Goal: Task Accomplishment & Management: Manage account settings

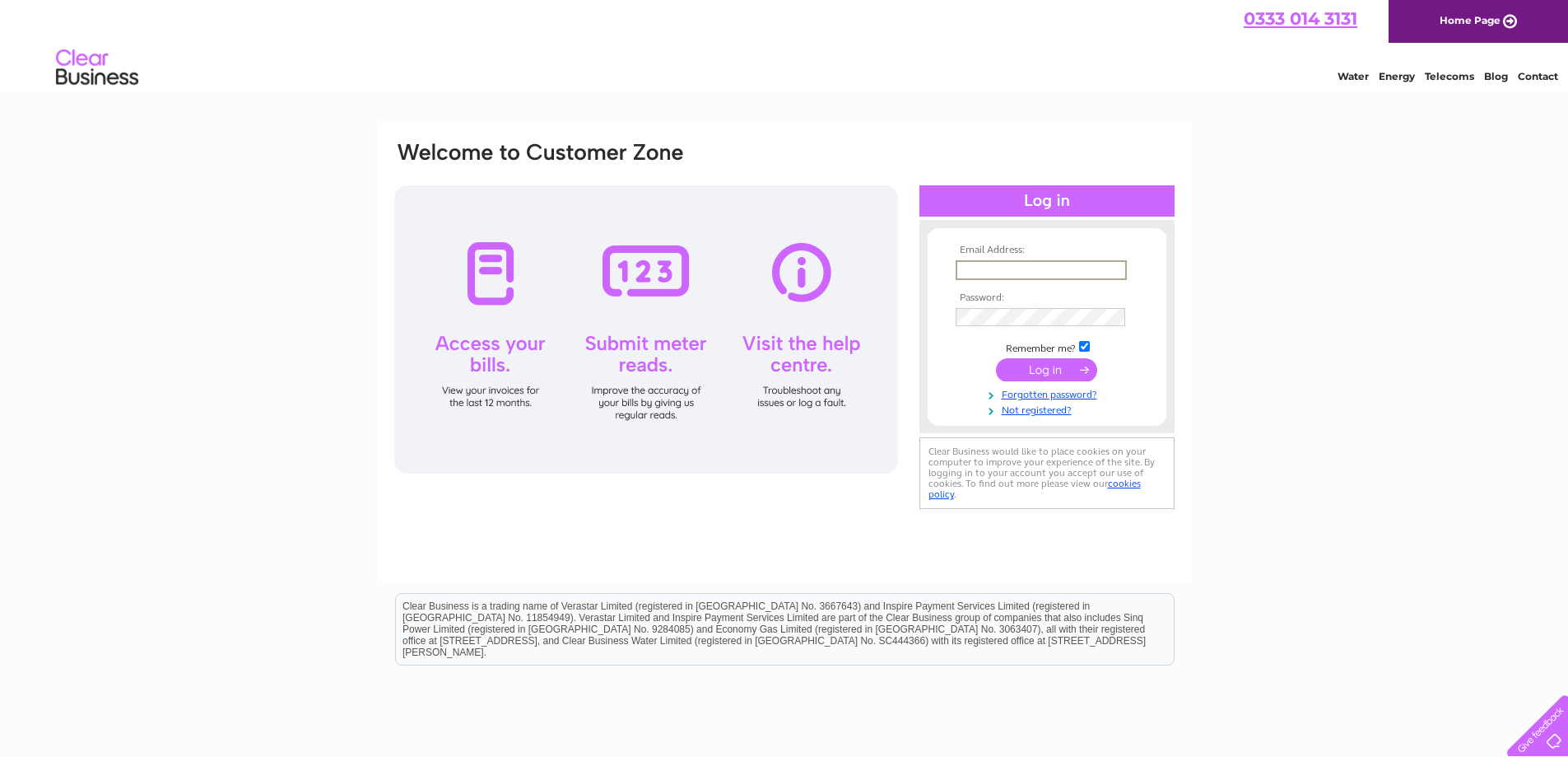
click at [1014, 265] on input "text" at bounding box center [1041, 270] width 172 height 20
type input "T"
type input "thurocktoolhire@outlook.com"
click at [1068, 369] on input "submit" at bounding box center [1047, 370] width 101 height 23
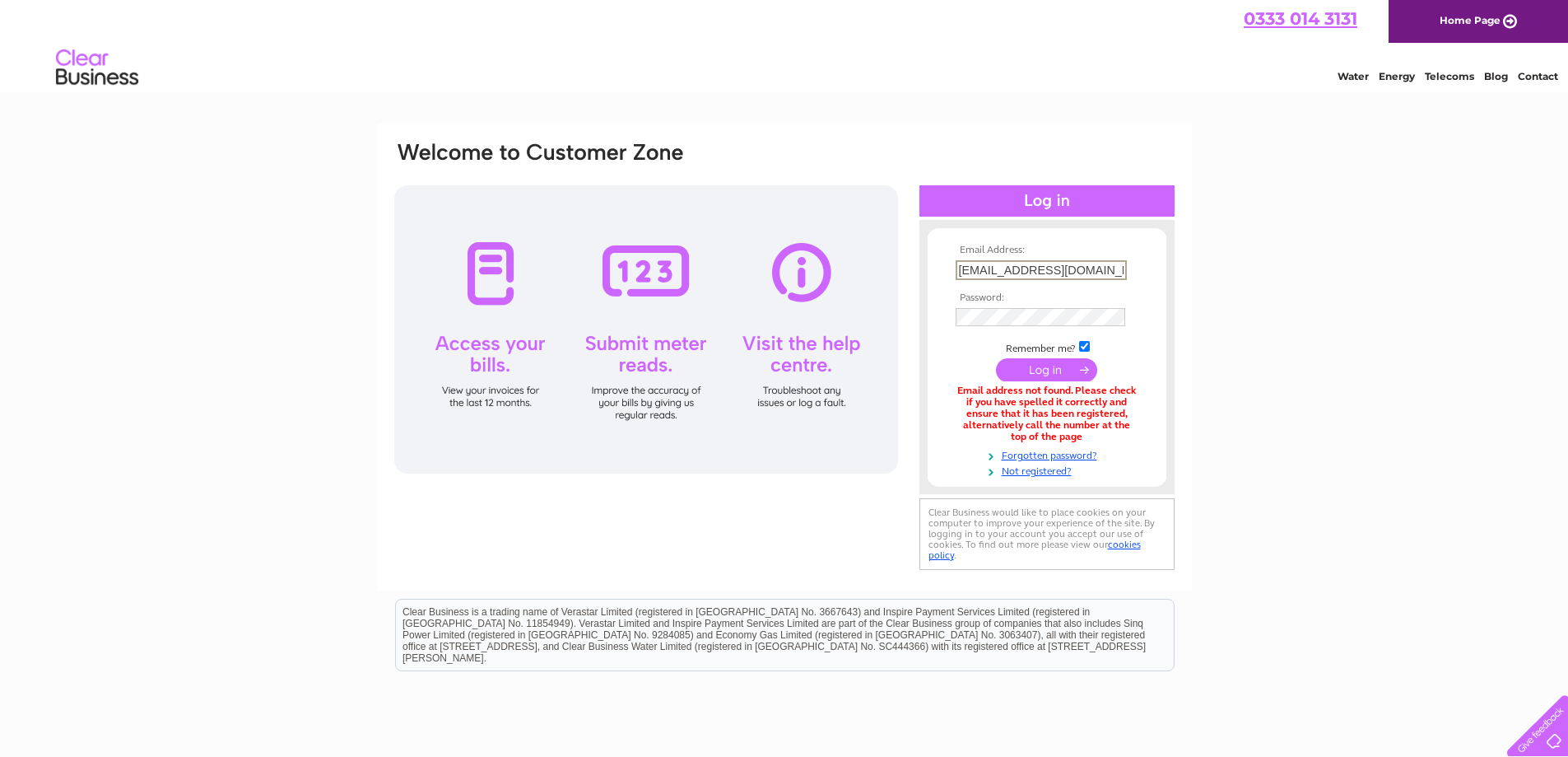
drag, startPoint x: 1115, startPoint y: 267, endPoint x: 942, endPoint y: 226, distance: 177.8
click at [942, 226] on div "Email Address: thurocktoolhire@outlook.com Password:" at bounding box center [1047, 357] width 255 height 274
type input "matt@thurrocktoolhire.co.uk"
click at [1049, 371] on input "submit" at bounding box center [1047, 370] width 101 height 23
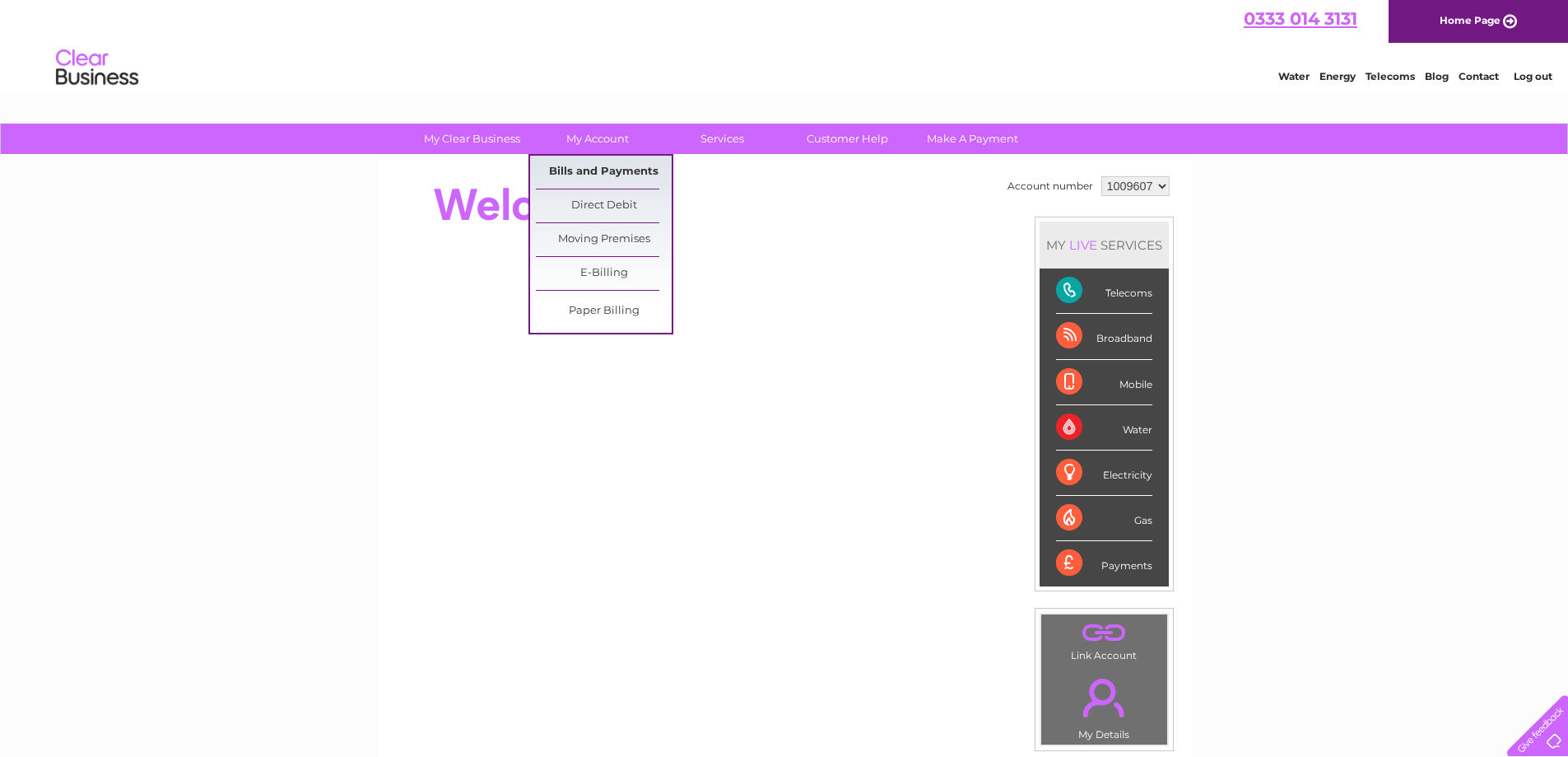
click at [598, 173] on link "Bills and Payments" at bounding box center [604, 172] width 136 height 33
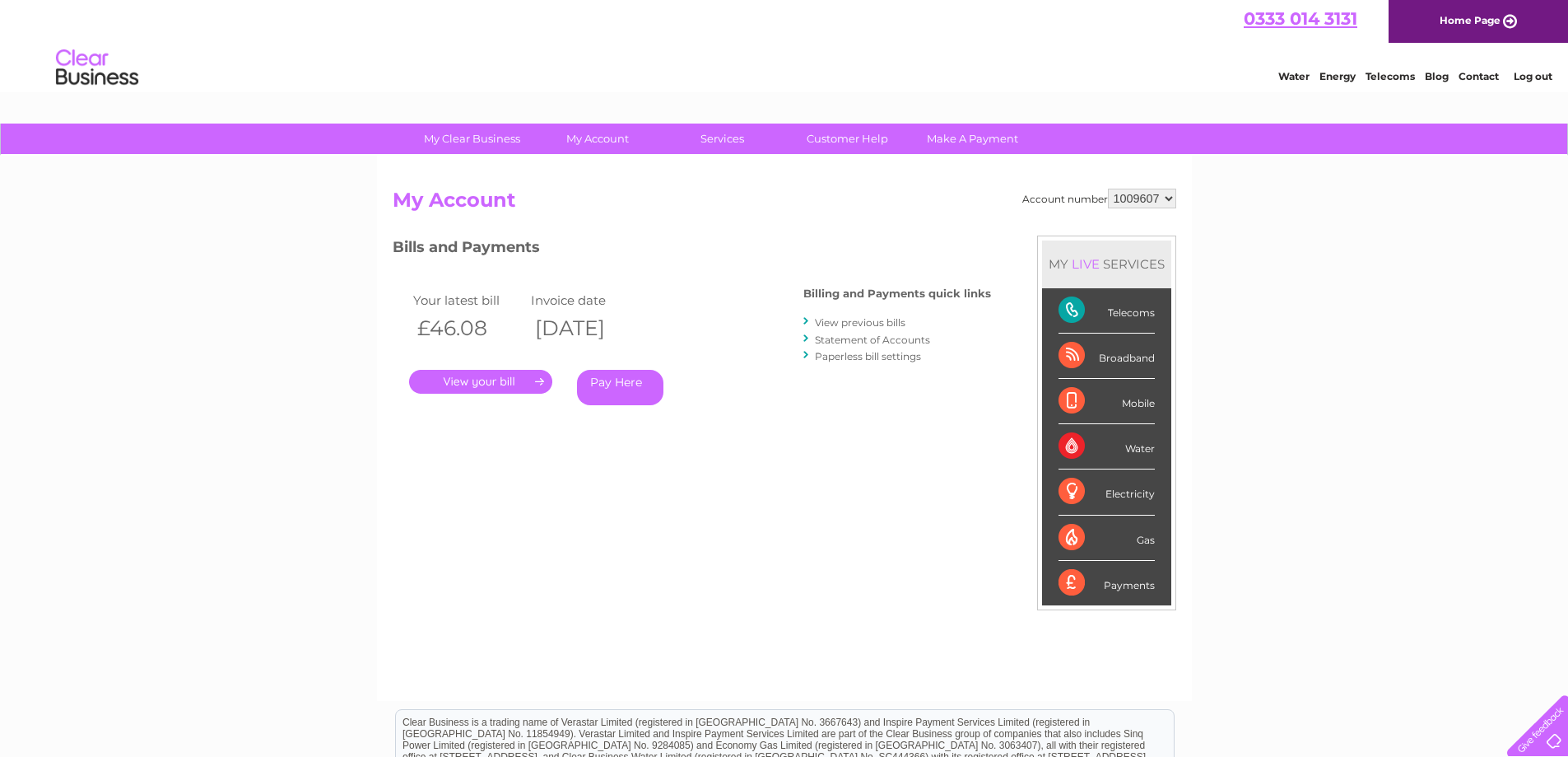
click at [471, 380] on link "." at bounding box center [481, 381] width 143 height 24
click at [851, 320] on link "View previous bills" at bounding box center [859, 322] width 90 height 12
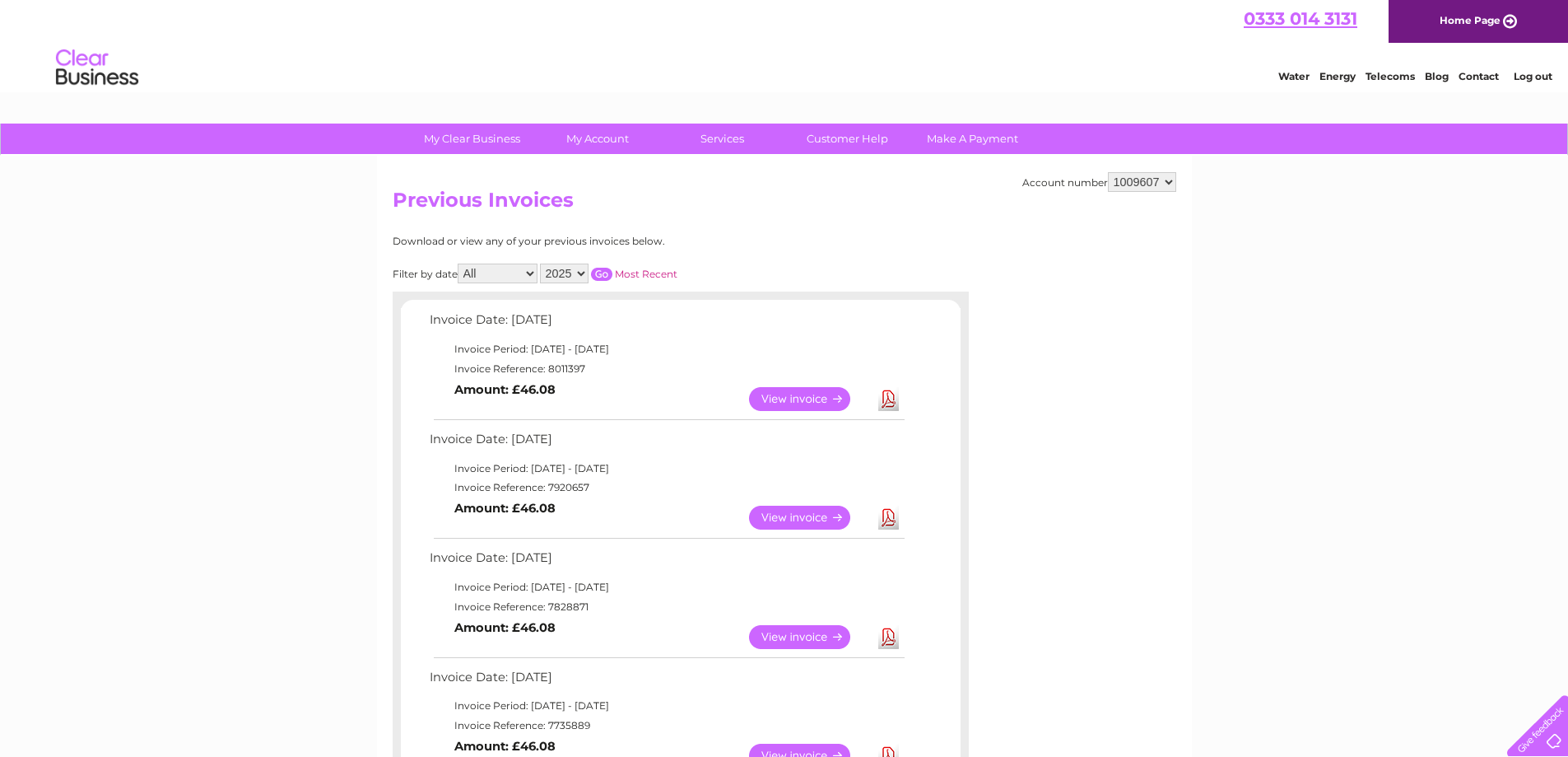
click at [783, 511] on link "View" at bounding box center [810, 517] width 121 height 24
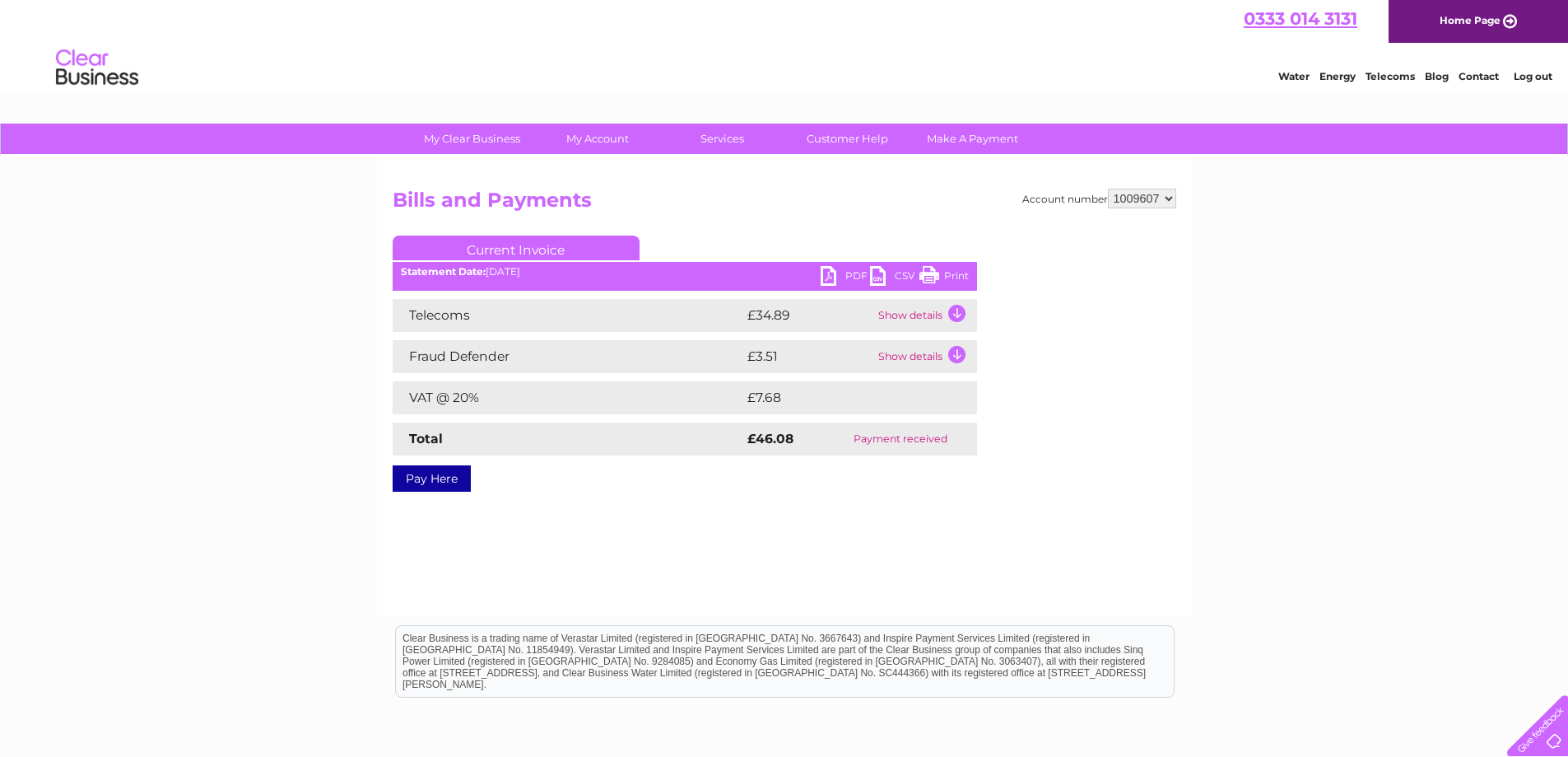
click at [852, 274] on link "PDF" at bounding box center [845, 278] width 50 height 24
